Goal: Transaction & Acquisition: Purchase product/service

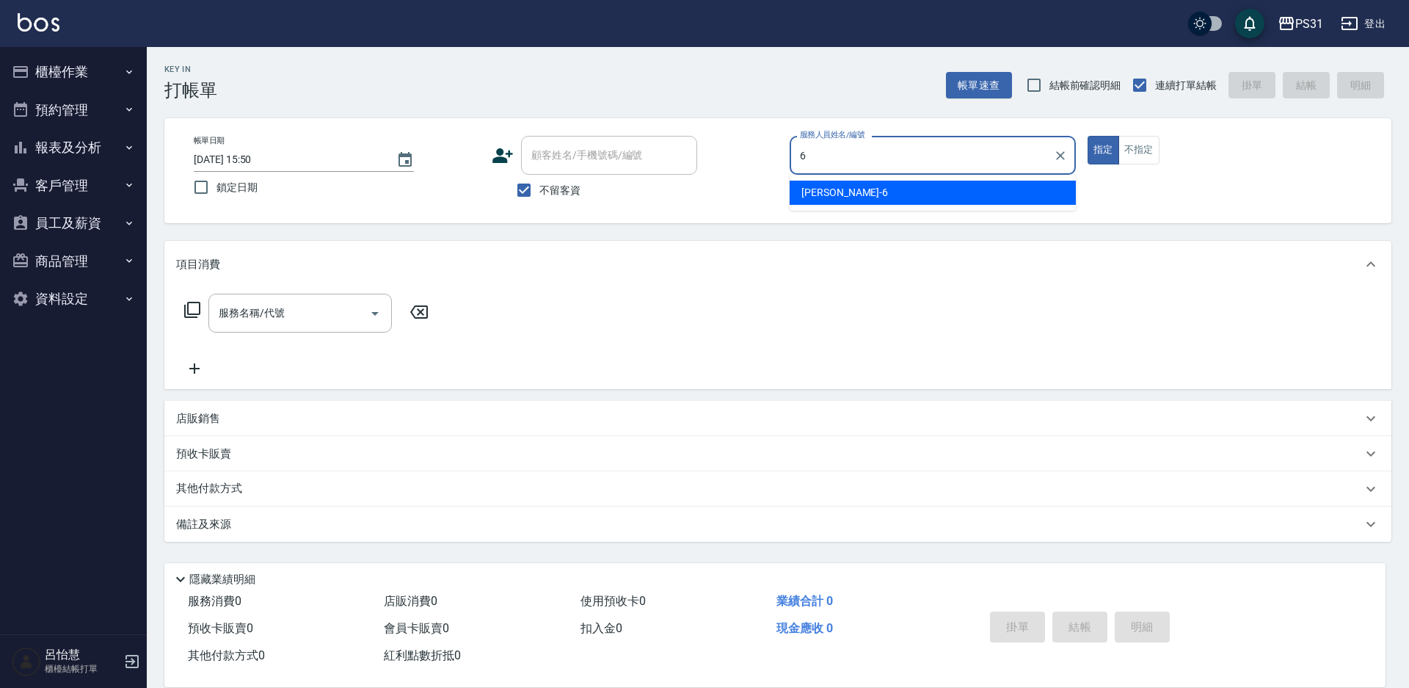
type input "Aki-6"
type button "true"
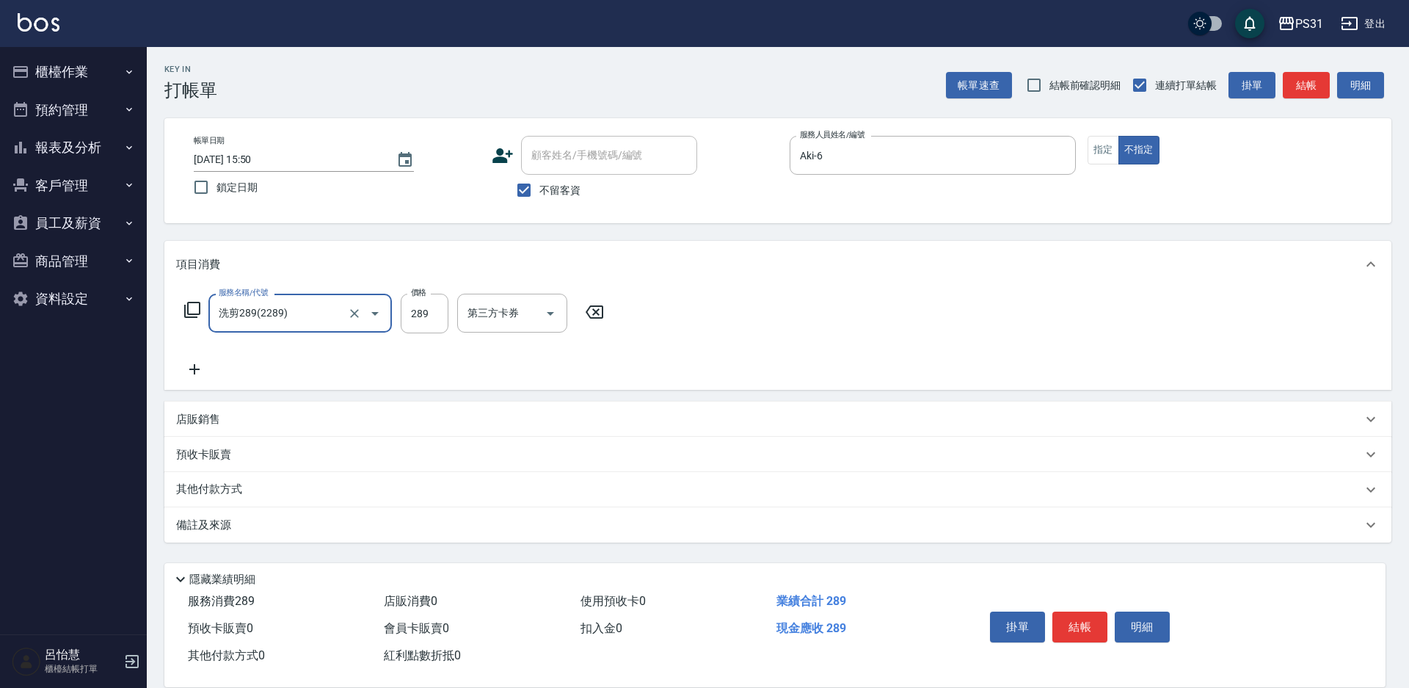
type input "洗剪289(2289)"
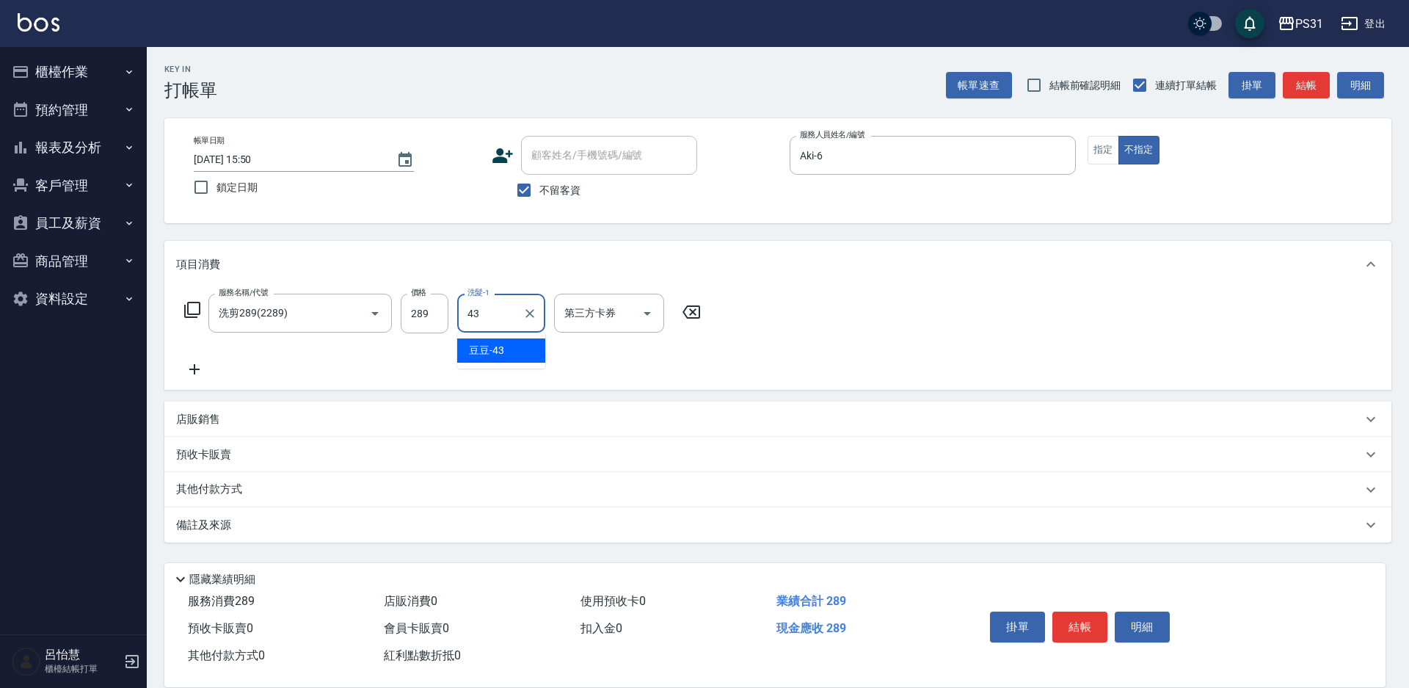
type input "豆豆-43"
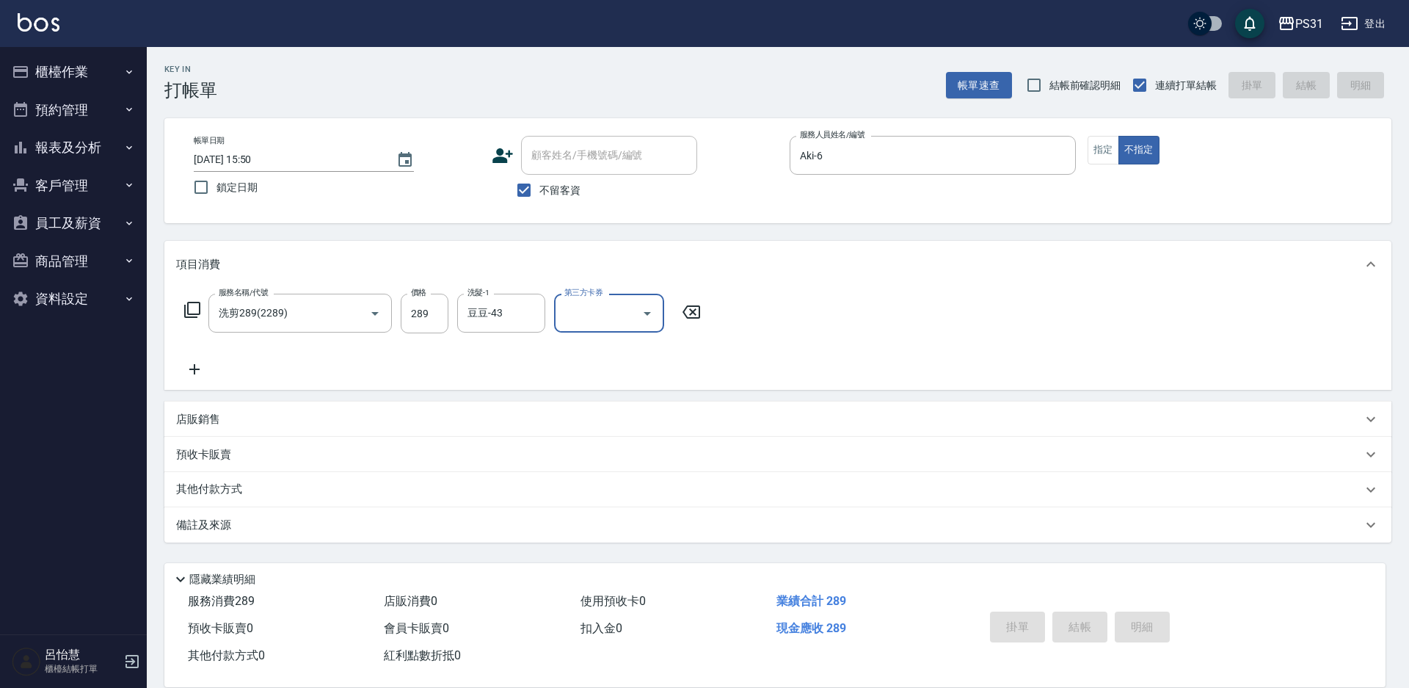
type input "2025/09/22 15:51"
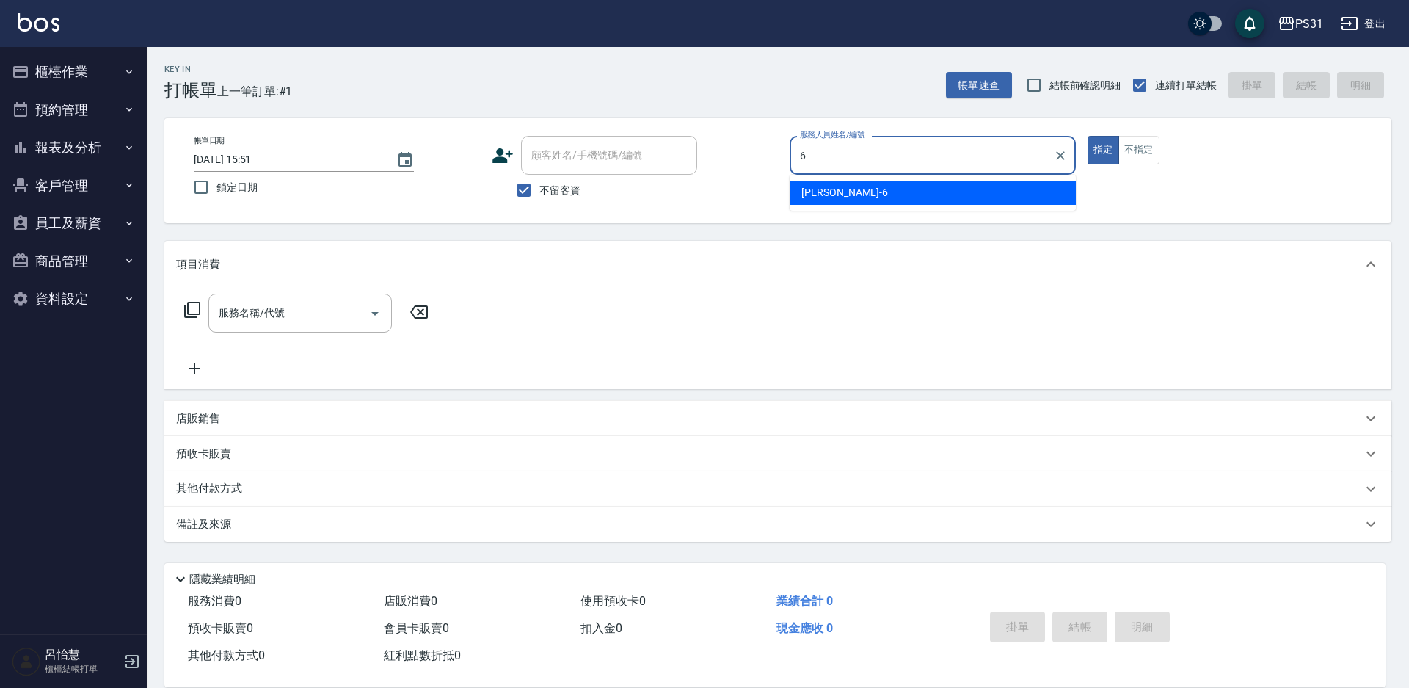
type input "Aki-6"
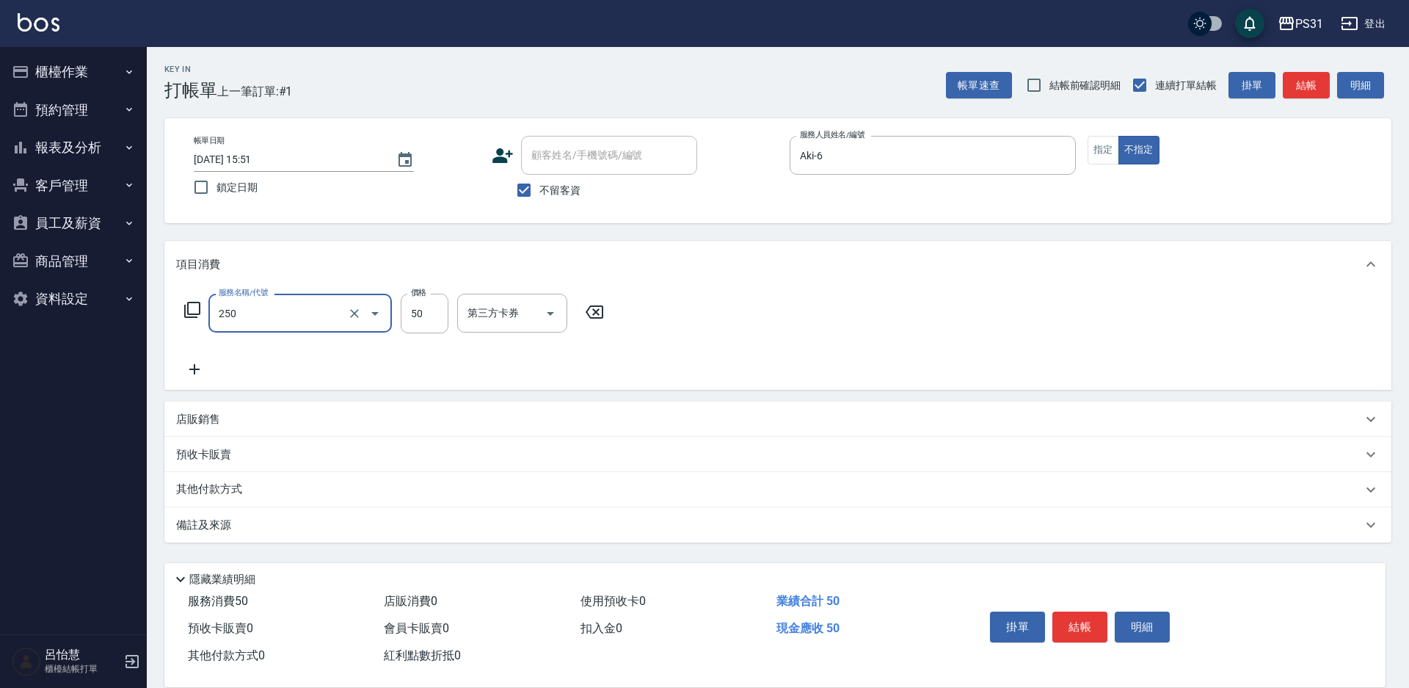
type input "剪瀏海(250)"
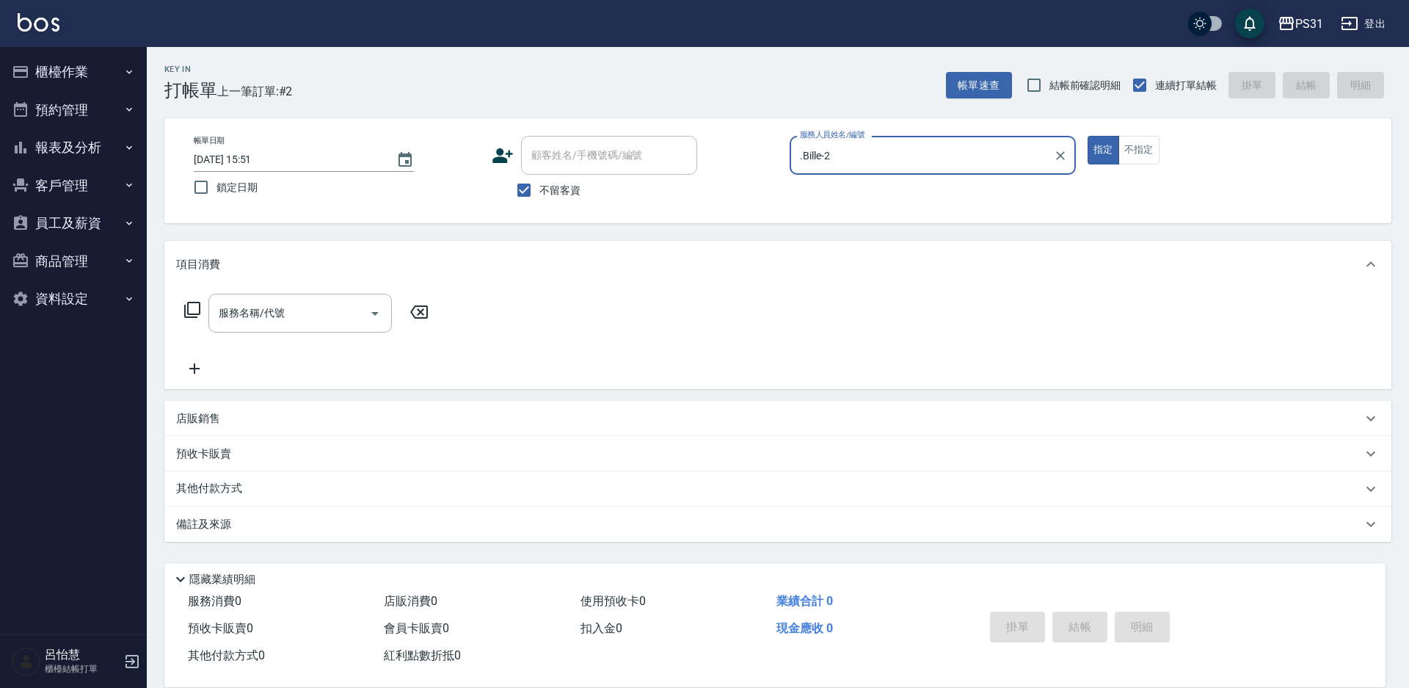
type input "Bille-2"
click at [1088, 136] on button "指定" at bounding box center [1104, 150] width 32 height 29
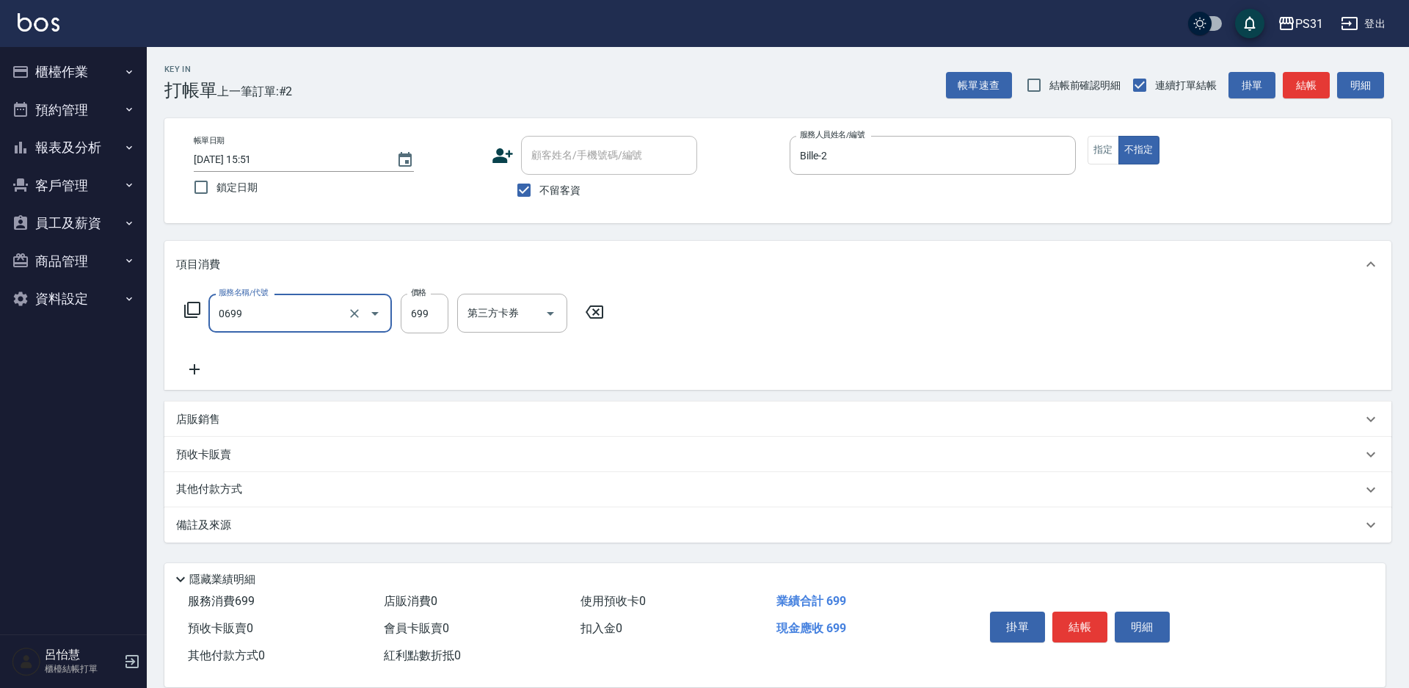
type input "精油699(0699)"
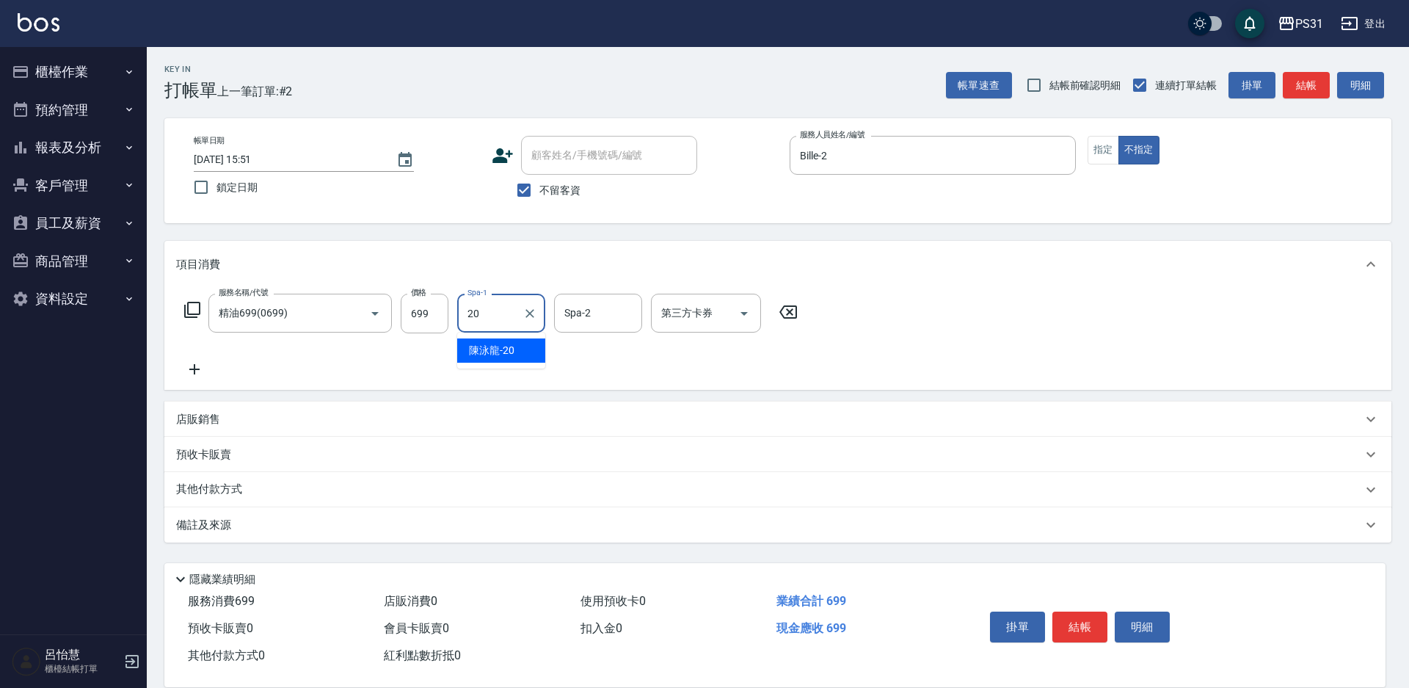
type input "陳泳龍-20"
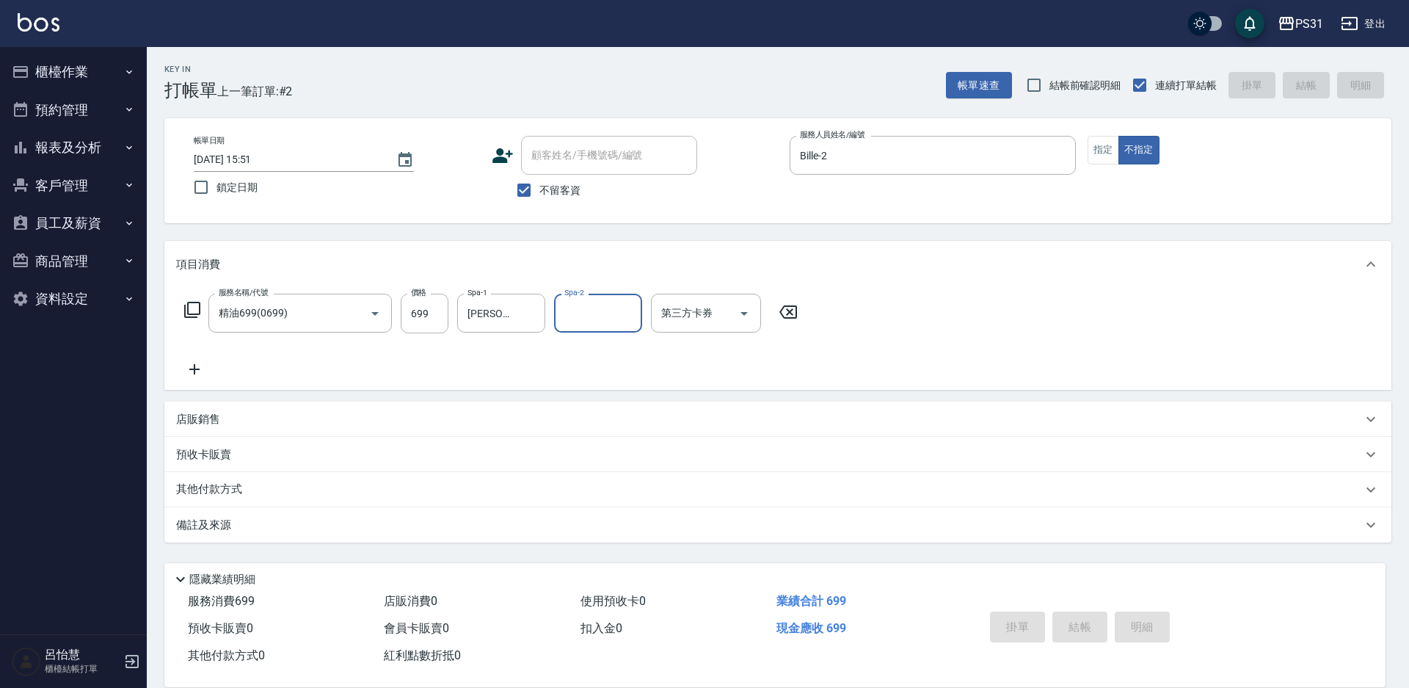
type input "2025/09/22 15:52"
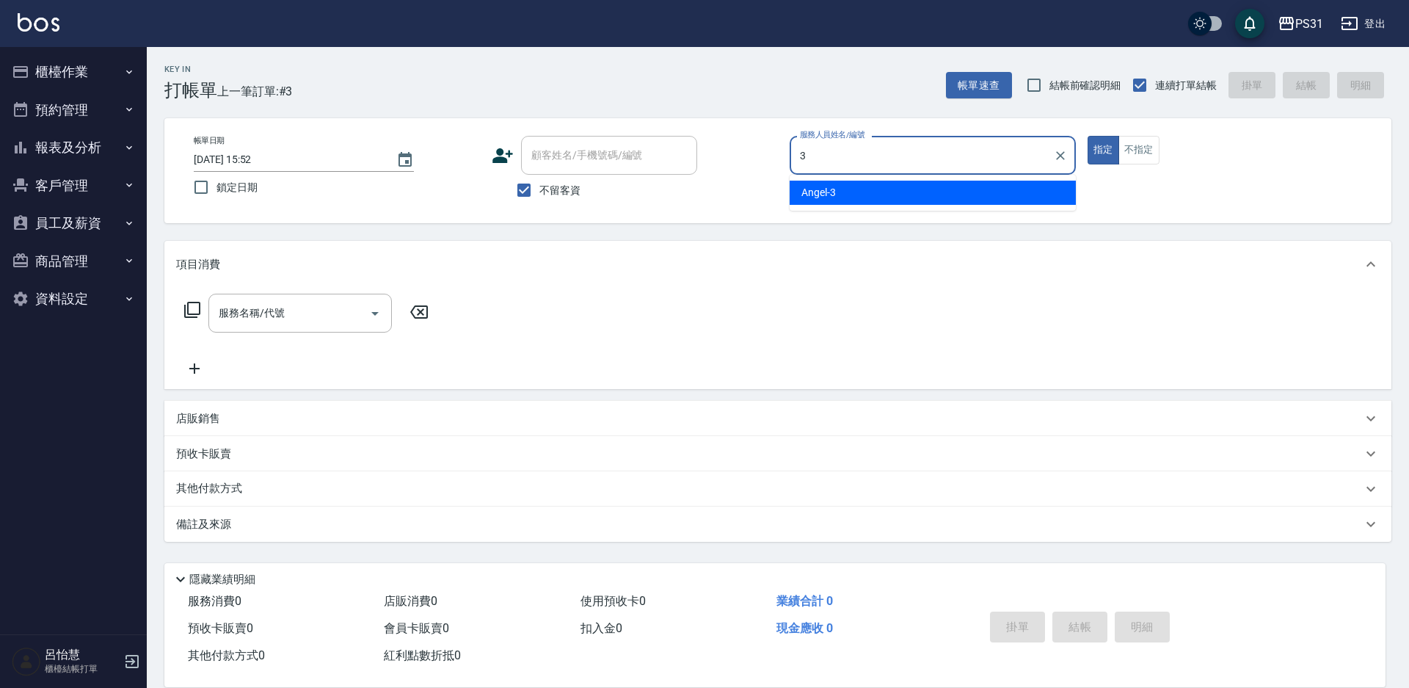
type input "Angel-3"
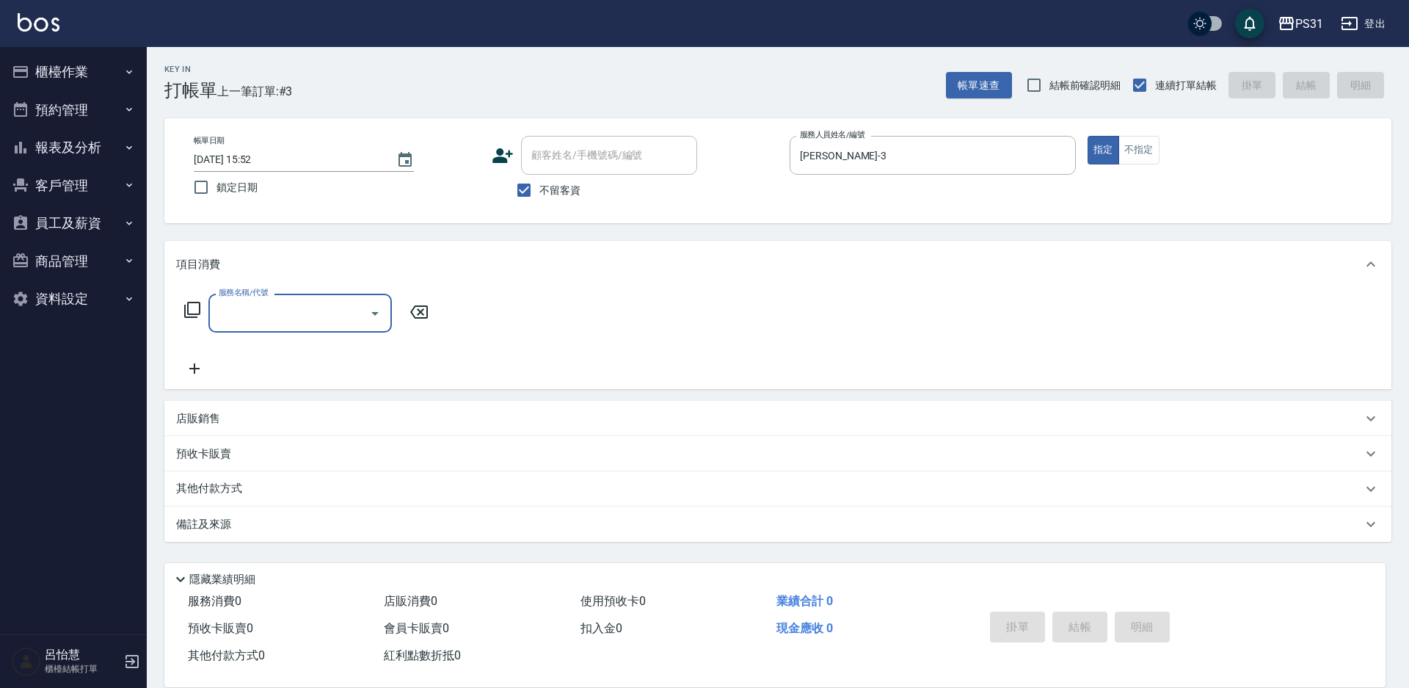
type input "2"
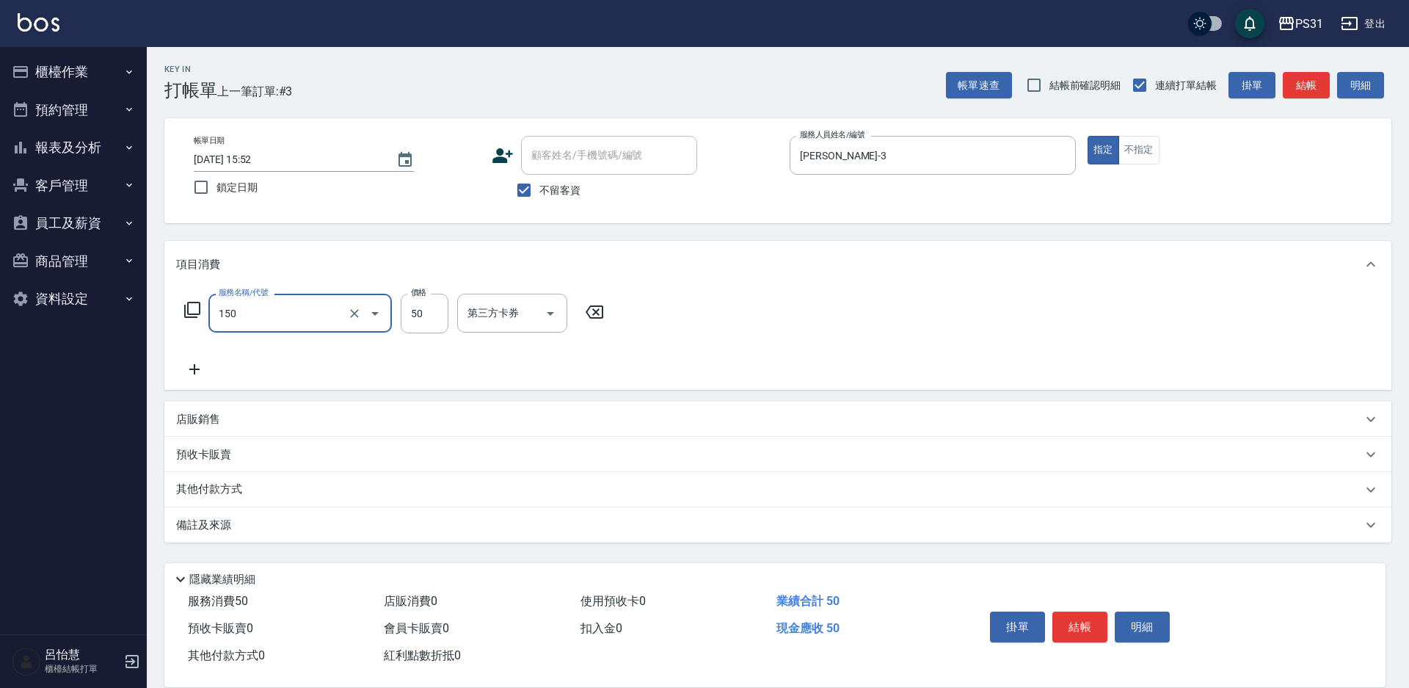
type input "精油(150)"
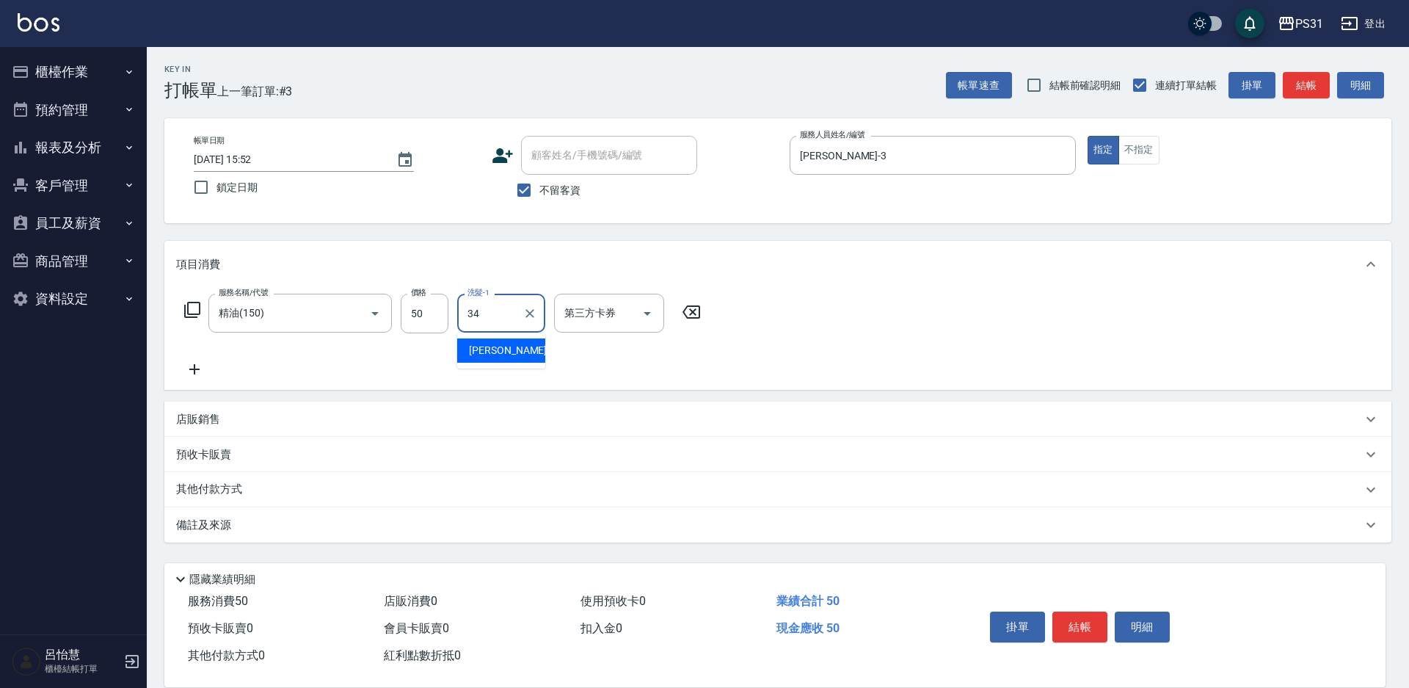
type input "鈺欣-34"
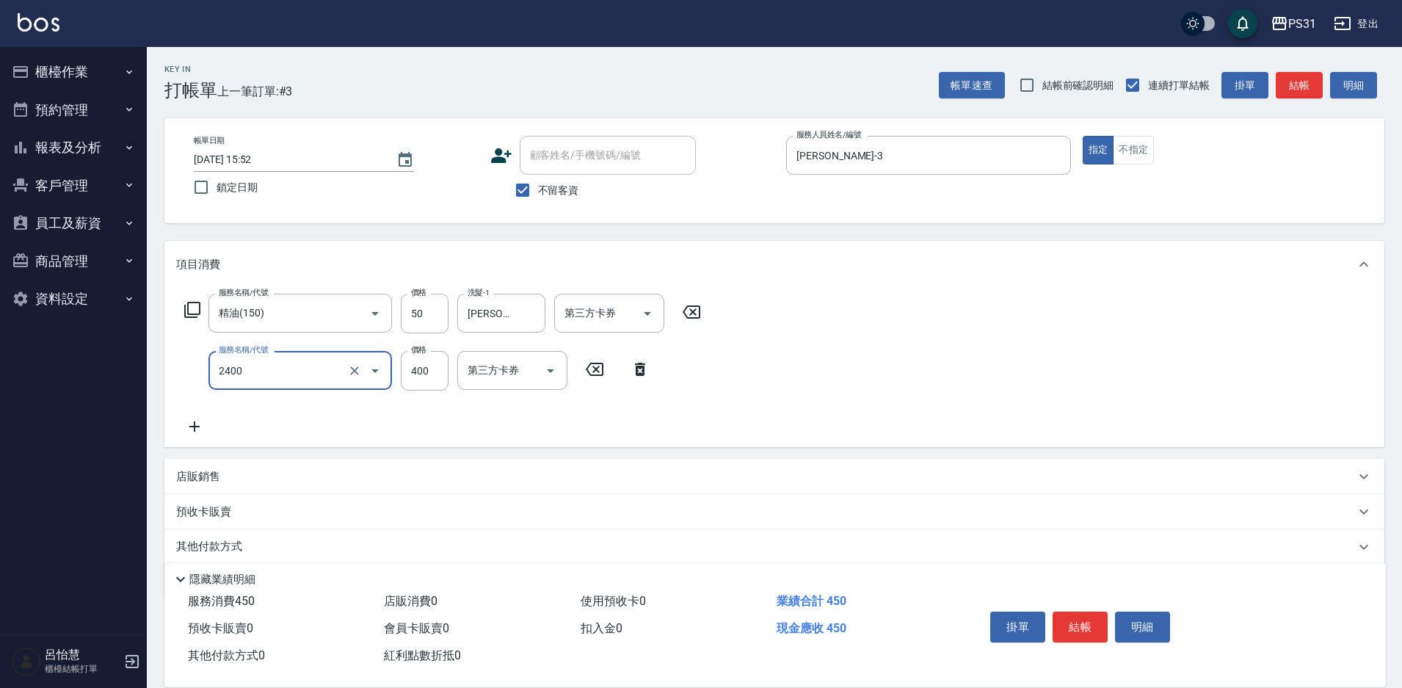
type input "洗剪400(2400)"
type input "520"
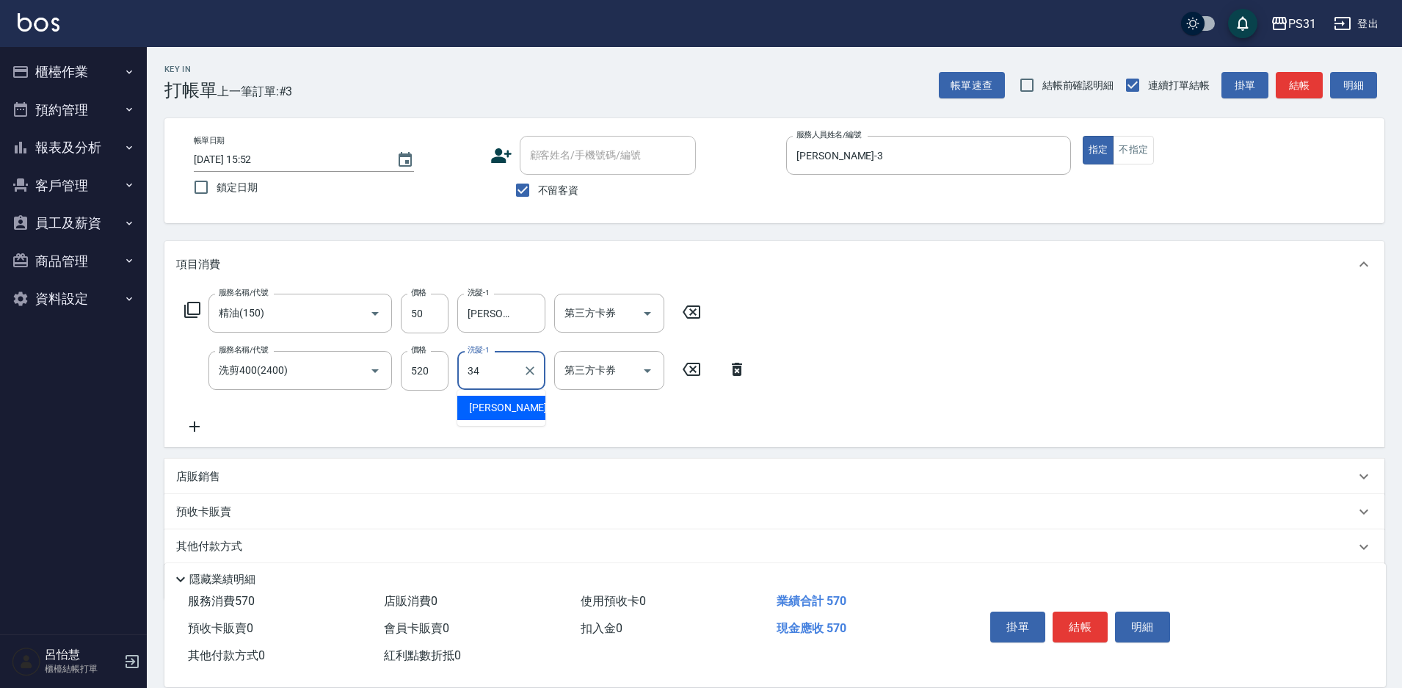
type input "鈺欣-34"
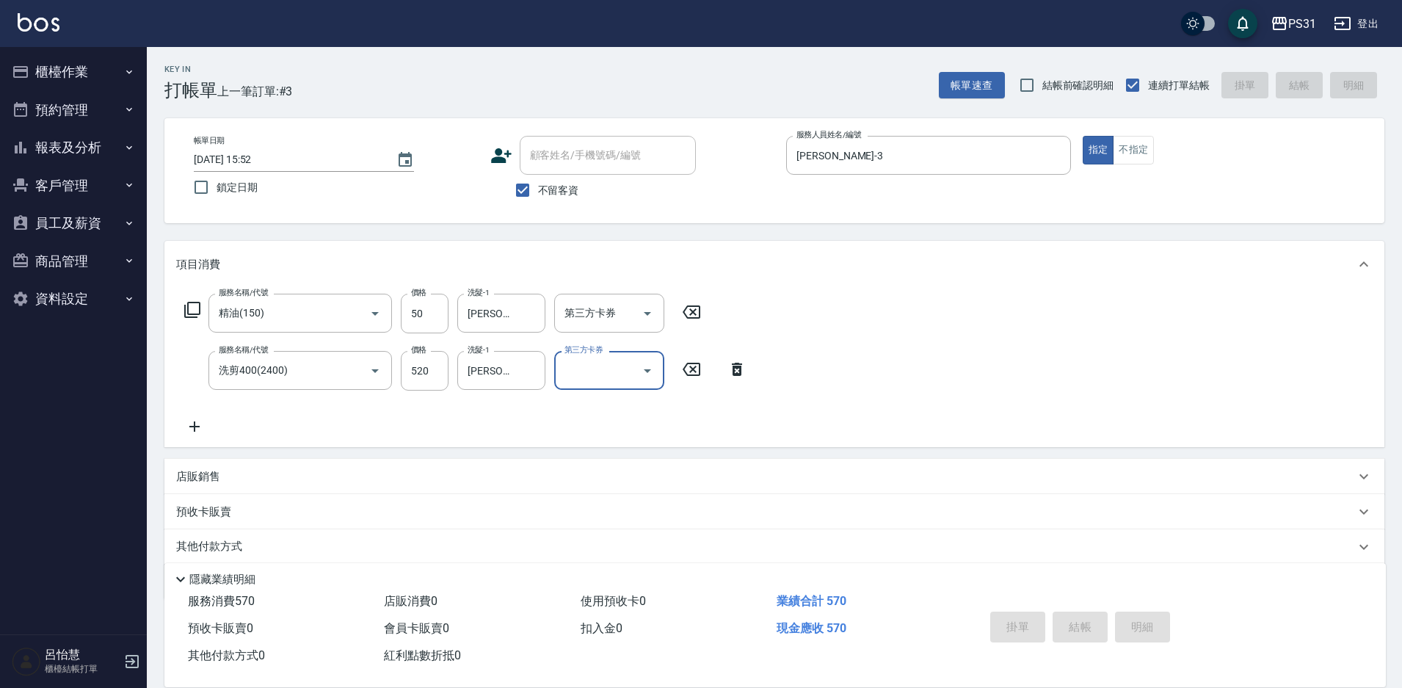
type input "2025/09/22 15:53"
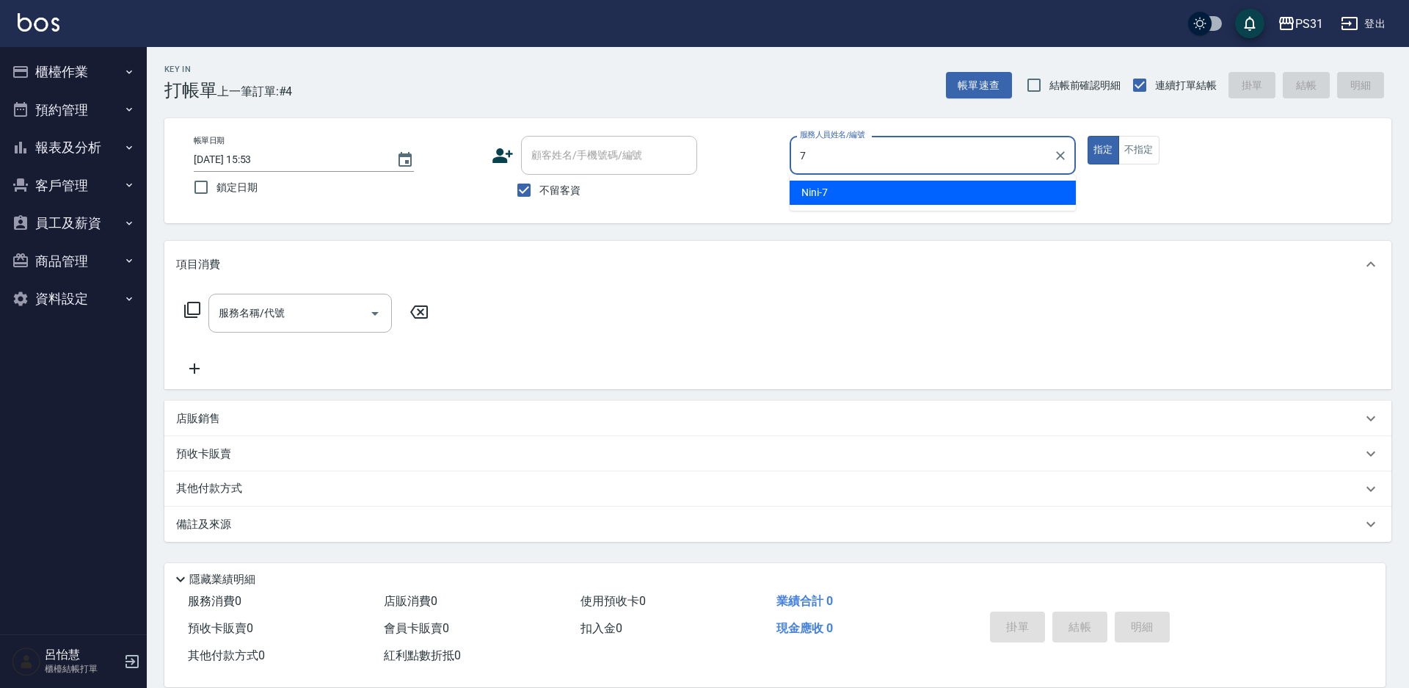
type input "Nini-7"
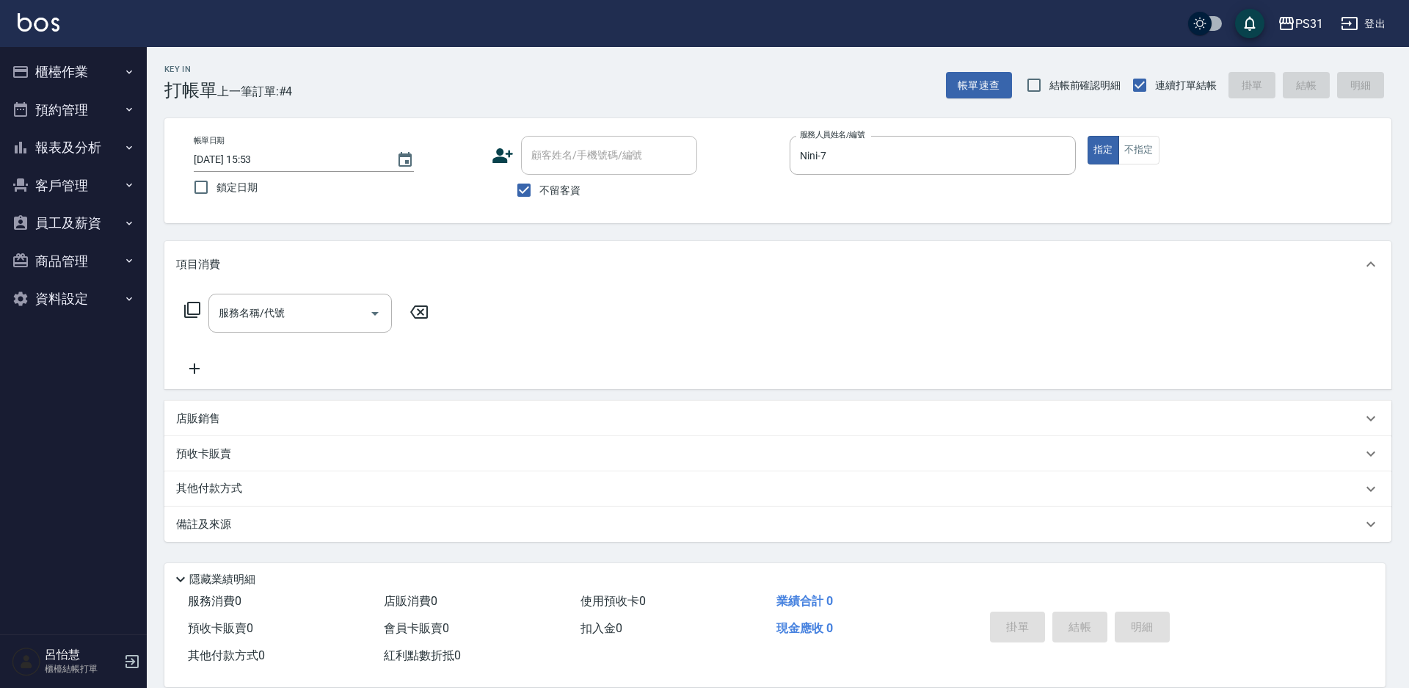
click at [194, 312] on icon at bounding box center [193, 310] width 18 height 18
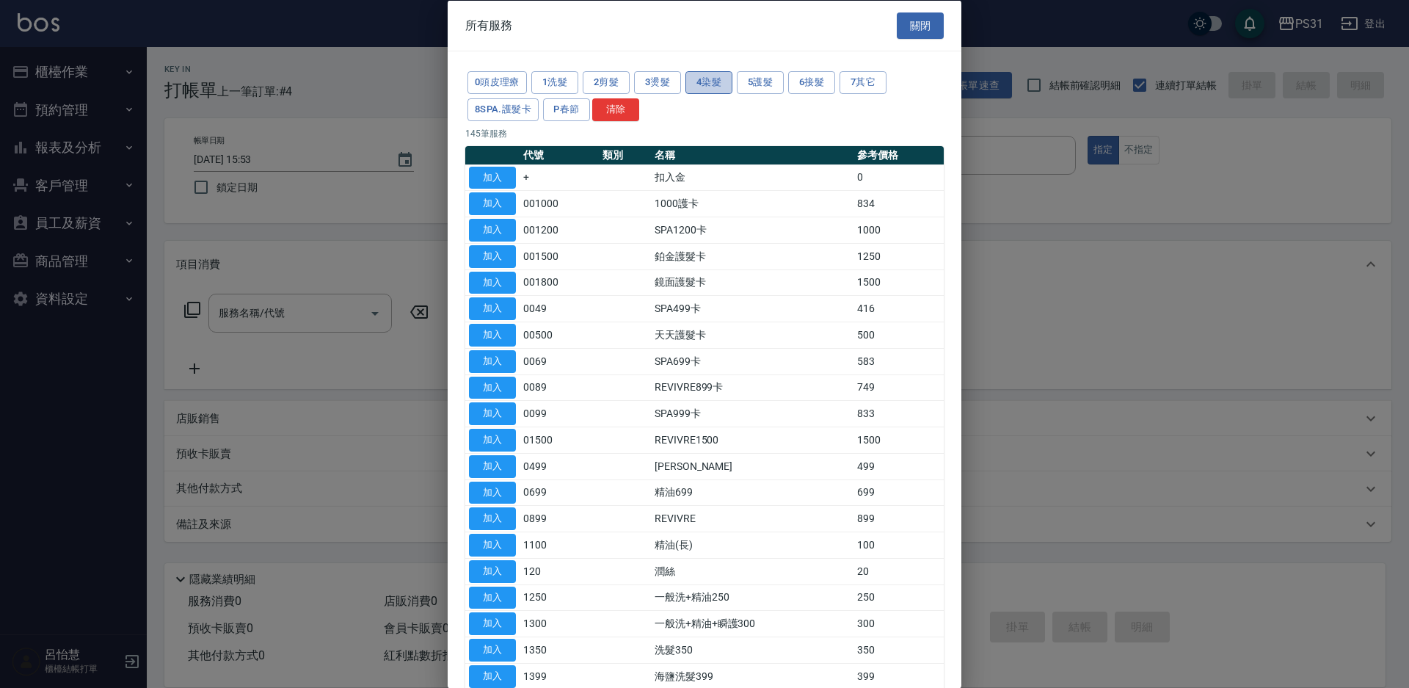
click at [697, 78] on button "4染髮" at bounding box center [709, 82] width 47 height 23
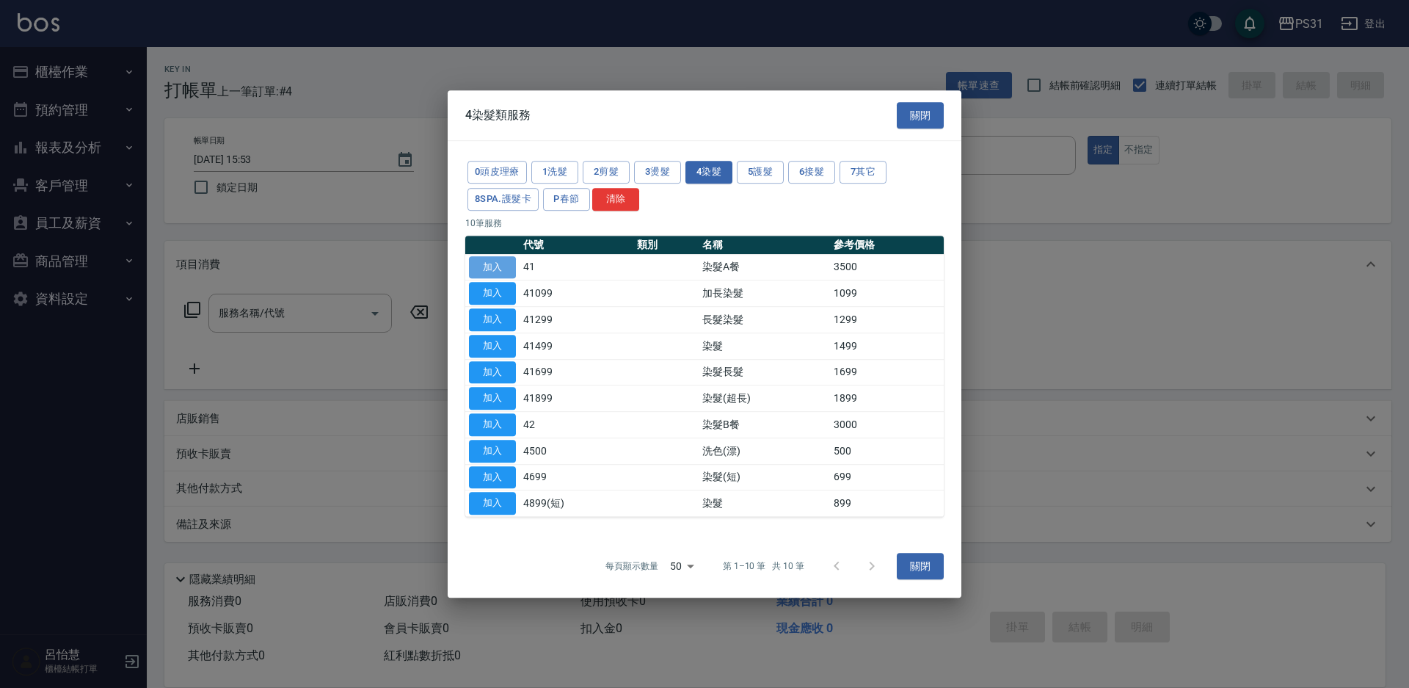
click at [493, 261] on button "加入" at bounding box center [492, 267] width 47 height 23
type input "染髮A餐(41)"
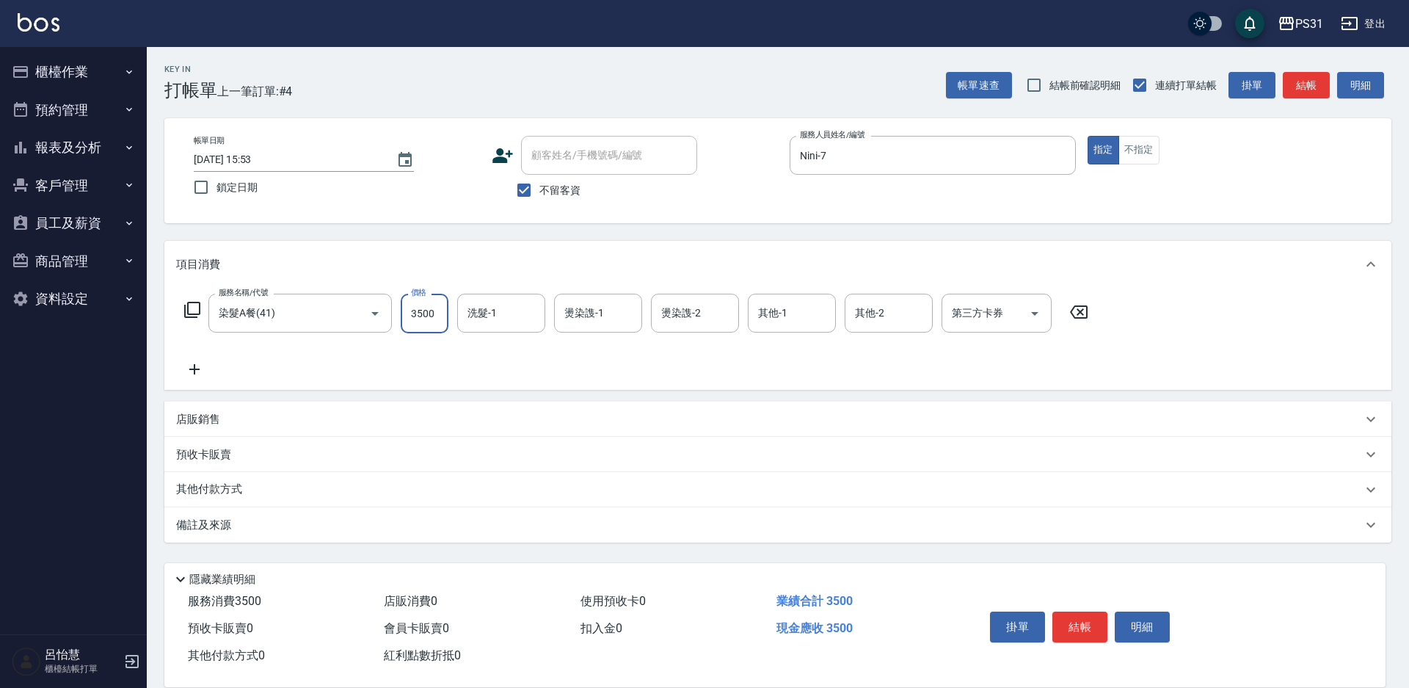
click at [441, 313] on input "3500" at bounding box center [425, 314] width 48 height 40
type input "4200"
type input "鈺欣-34"
click at [1084, 625] on button "結帳" at bounding box center [1080, 627] width 55 height 31
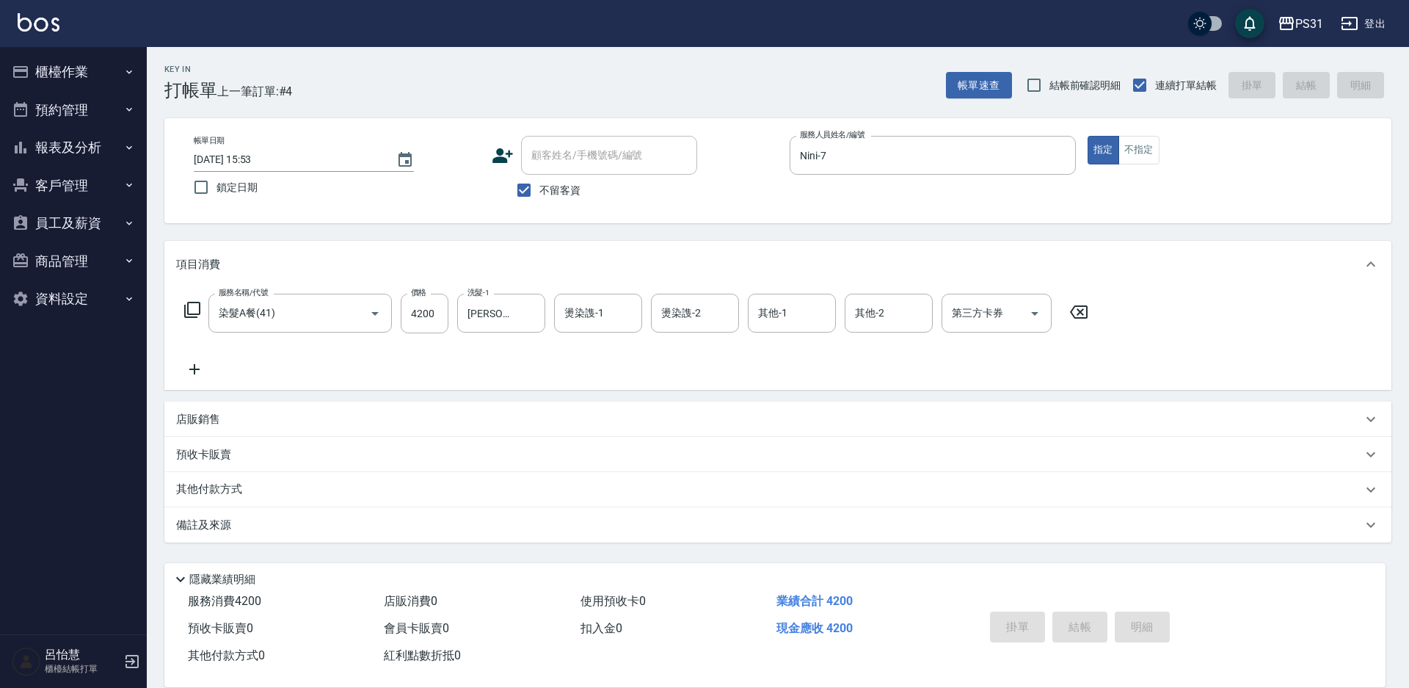
type input "2025/09/22 16:12"
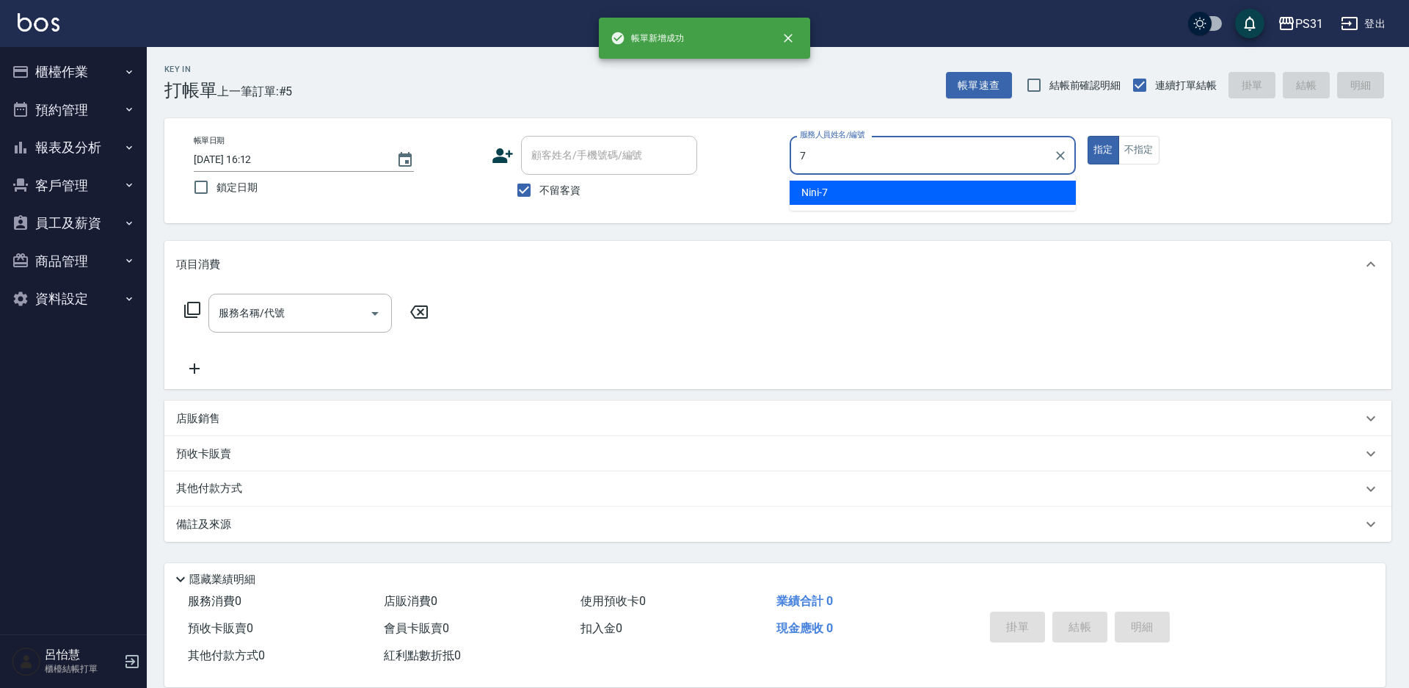
type input "Nini-7"
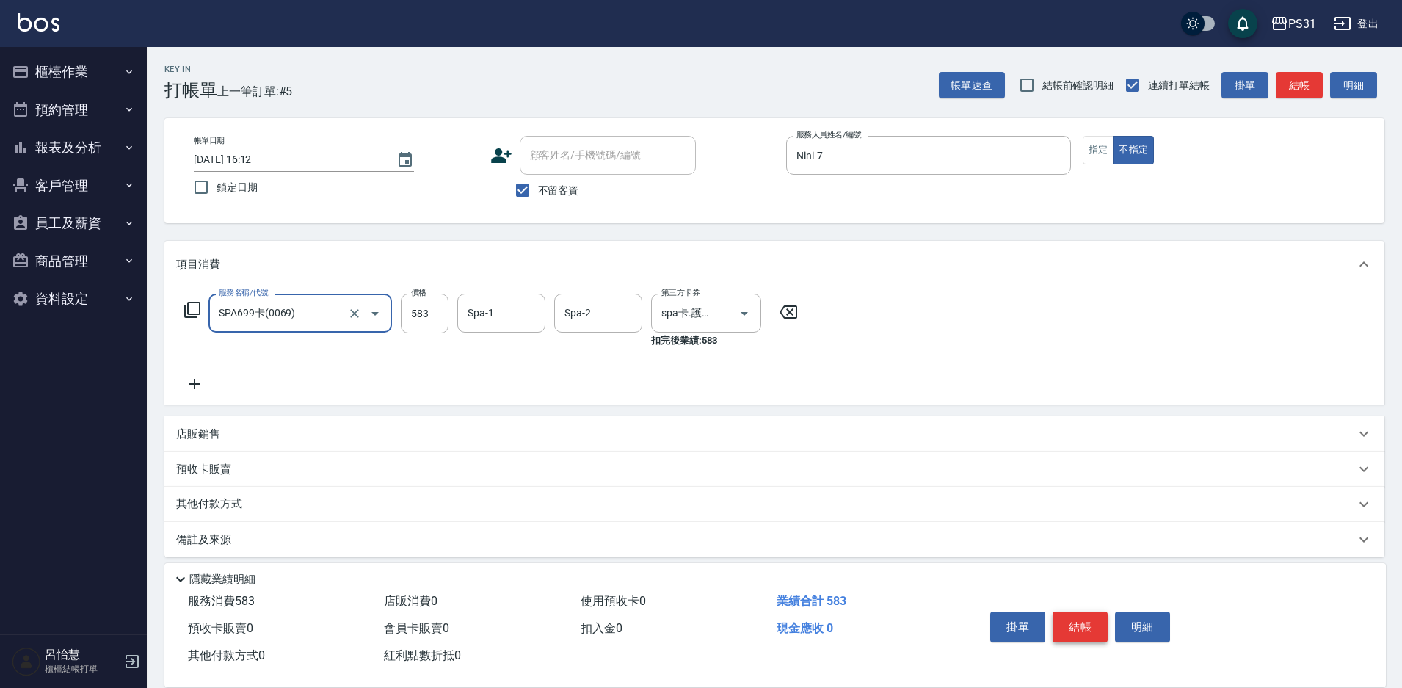
type input "SPA699卡(0069)"
click at [356, 315] on icon "Clear" at bounding box center [354, 313] width 15 height 15
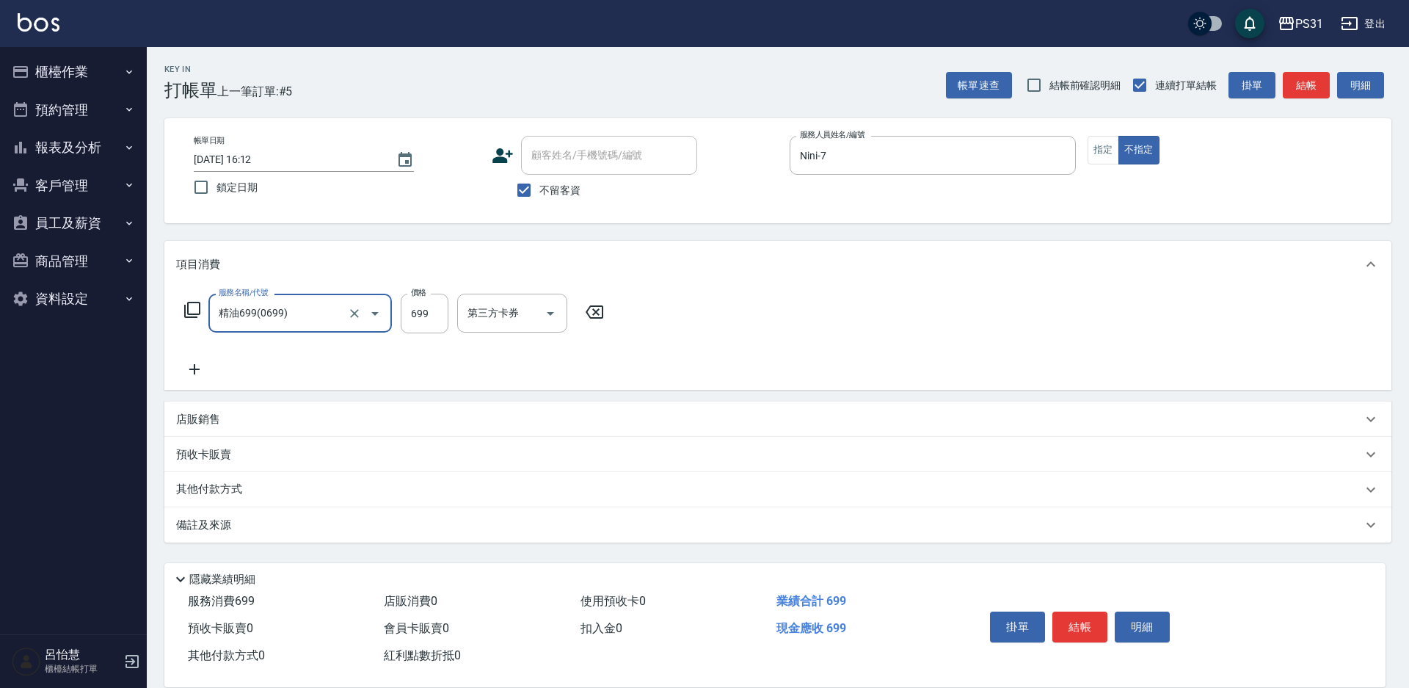
type input "精油699(0699)"
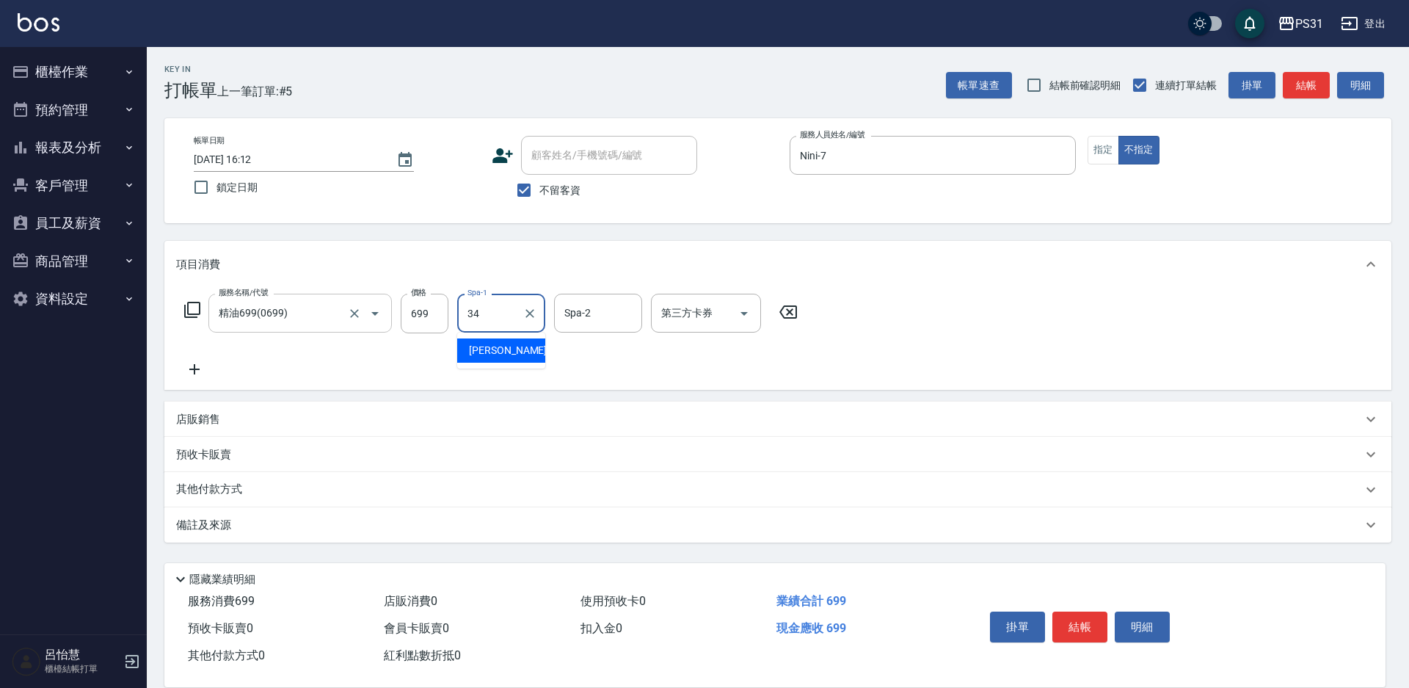
type input "鈺欣-34"
